Goal: Go to known website: Access a specific website the user already knows

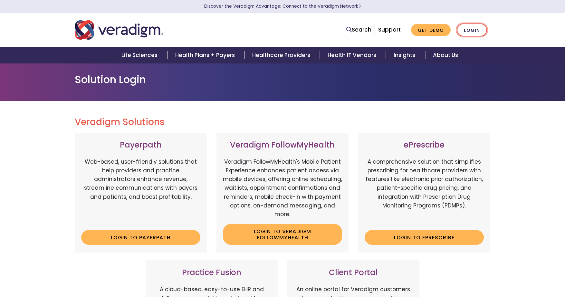
click at [473, 33] on link "Login" at bounding box center [472, 30] width 30 height 13
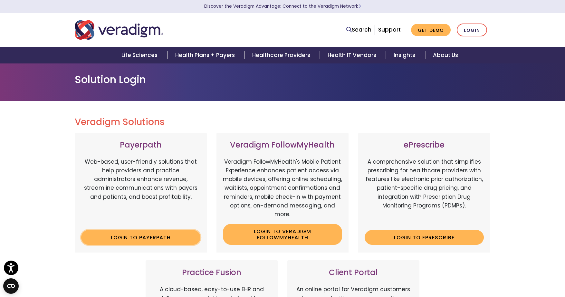
click at [151, 237] on link "Login to Payerpath" at bounding box center [140, 237] width 119 height 15
click at [130, 238] on link "Login to Payerpath" at bounding box center [140, 237] width 119 height 15
